Goal: Transaction & Acquisition: Purchase product/service

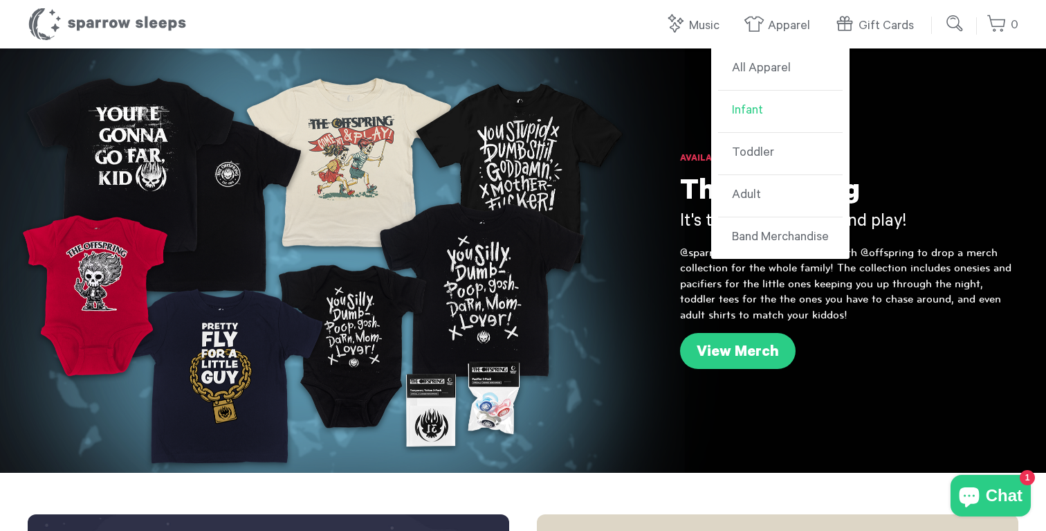
click at [771, 108] on link "Infant" at bounding box center [780, 112] width 125 height 42
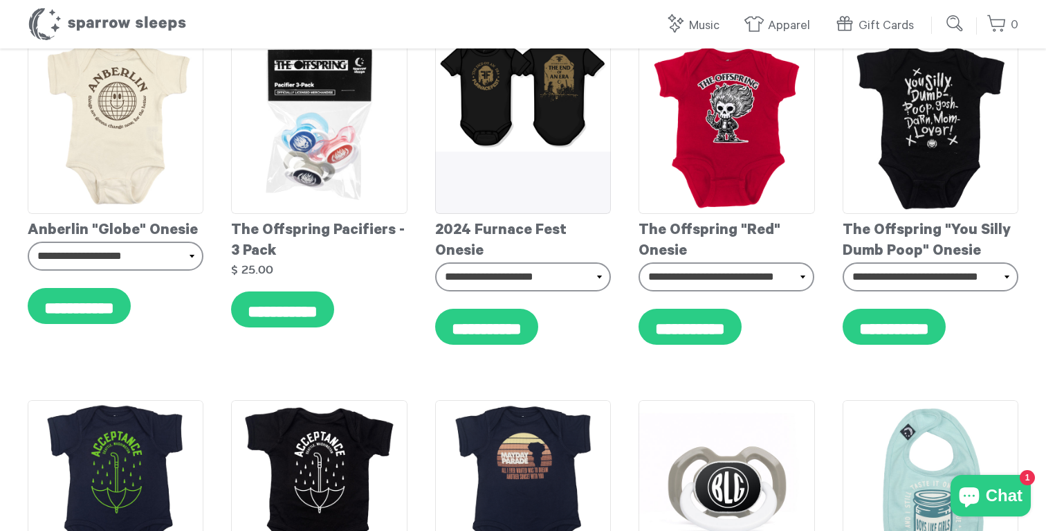
scroll to position [486, 0]
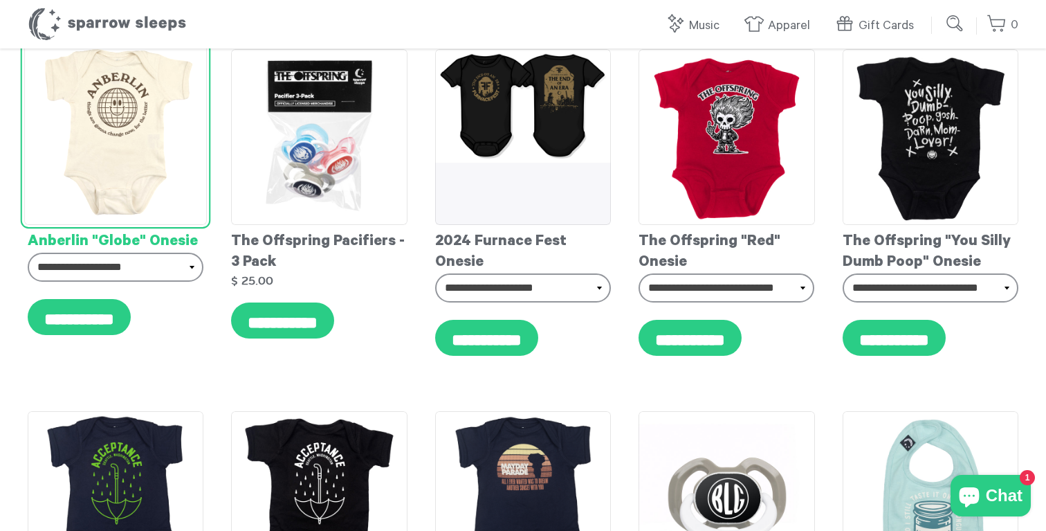
click at [143, 122] on img at bounding box center [115, 133] width 183 height 183
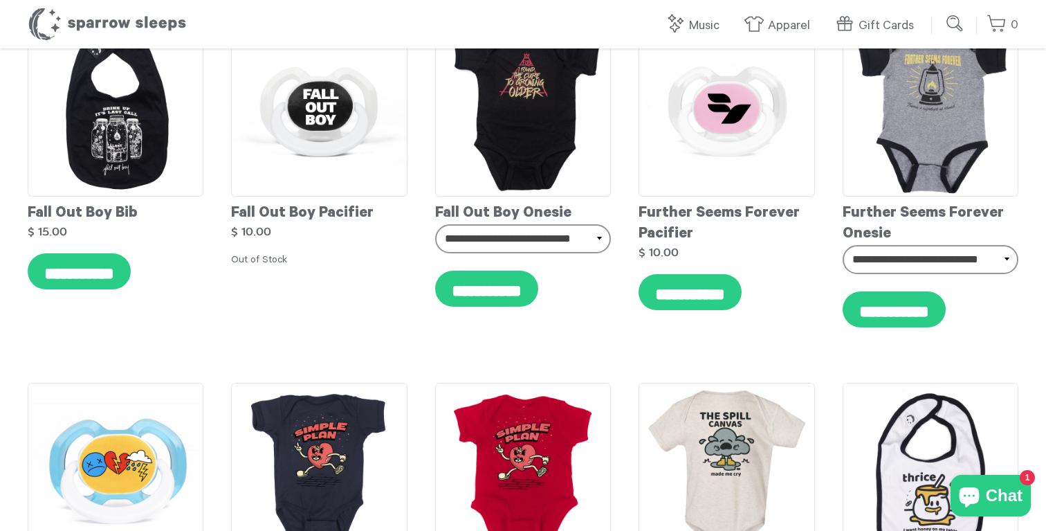
scroll to position [2553, 0]
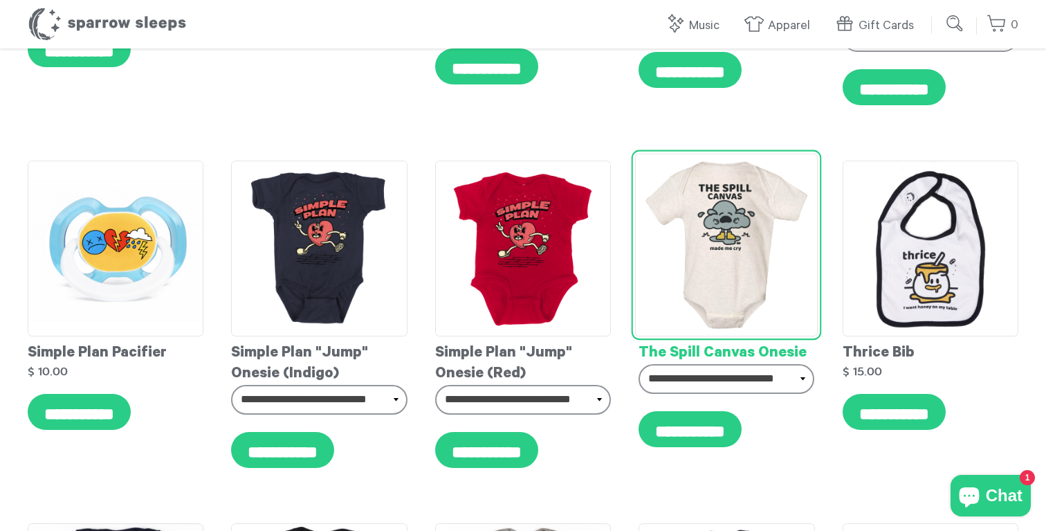
click at [762, 248] on img at bounding box center [726, 245] width 183 height 183
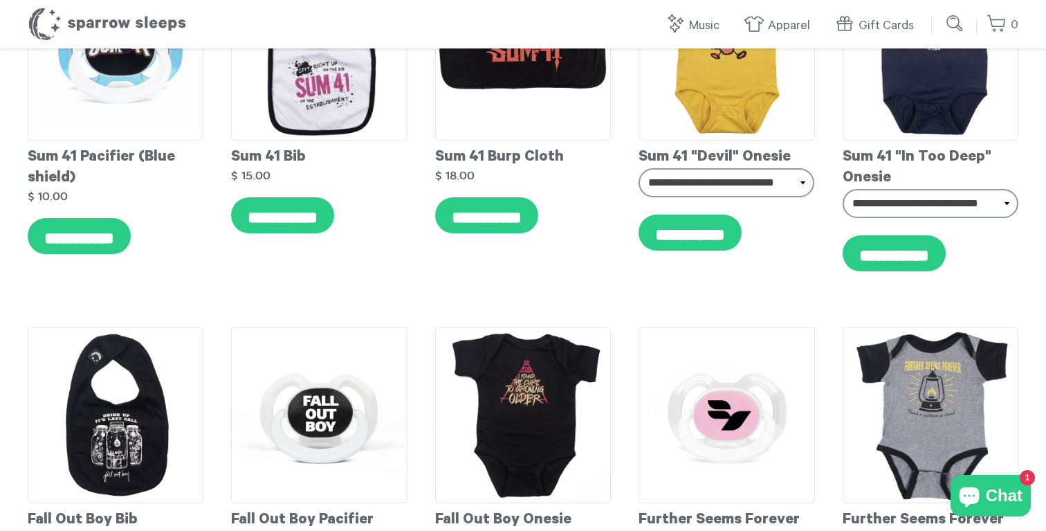
scroll to position [2134, 0]
